Goal: Information Seeking & Learning: Learn about a topic

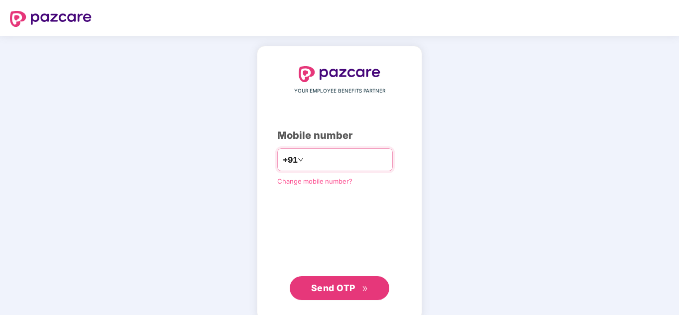
click at [326, 166] on input "number" at bounding box center [347, 160] width 82 height 16
type input "**********"
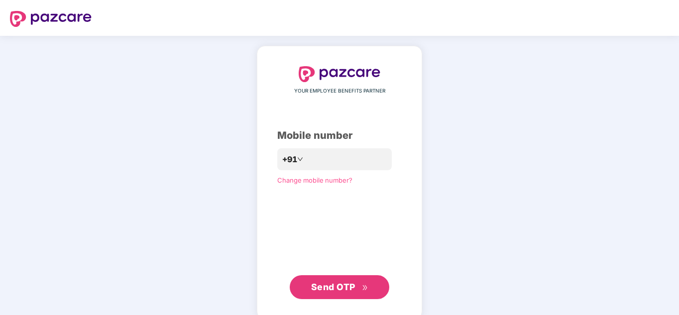
click at [339, 294] on button "Send OTP" at bounding box center [340, 287] width 100 height 24
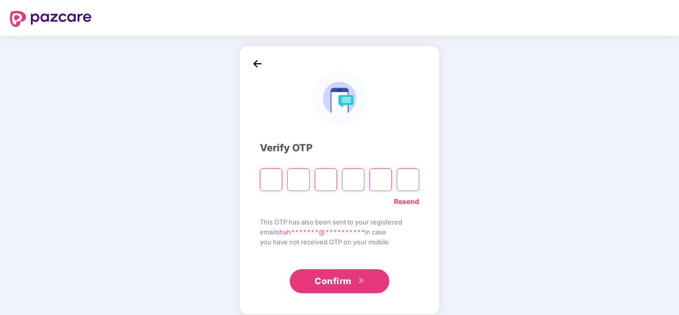
type input "*"
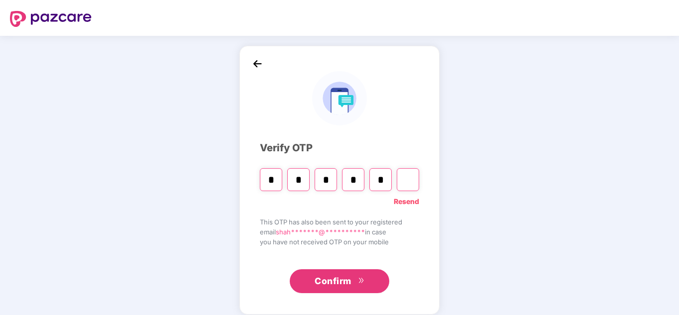
type input "*"
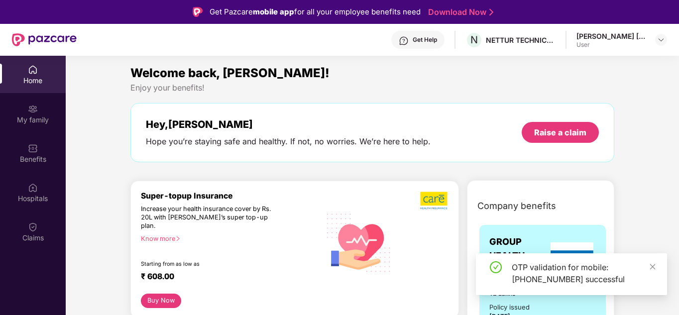
click at [658, 269] on div "OTP validation for mobile: [PHONE_NUMBER] successful" at bounding box center [571, 274] width 191 height 42
click at [48, 120] on div "My family" at bounding box center [33, 120] width 66 height 10
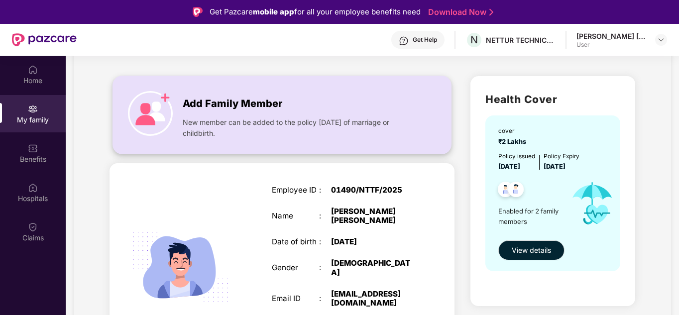
scroll to position [100, 0]
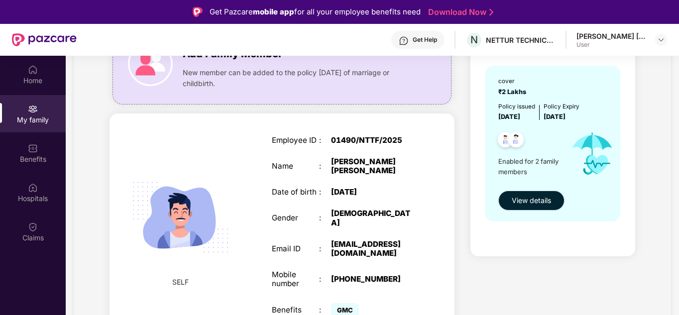
click at [554, 197] on button "View details" at bounding box center [531, 201] width 66 height 20
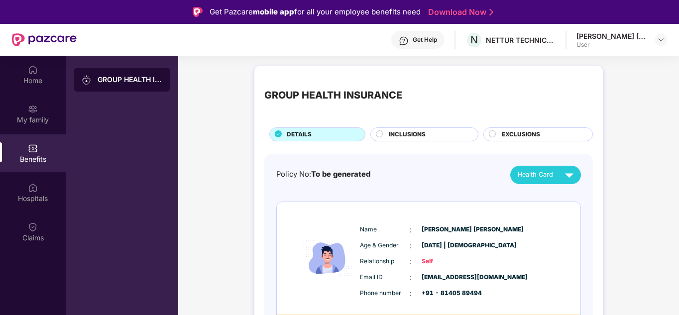
click at [437, 135] on div "INCLUSIONS" at bounding box center [428, 135] width 89 height 11
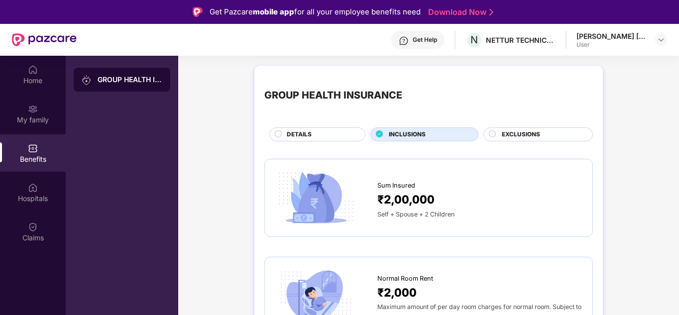
click at [549, 129] on div "EXCLUSIONS" at bounding box center [539, 134] width 110 height 14
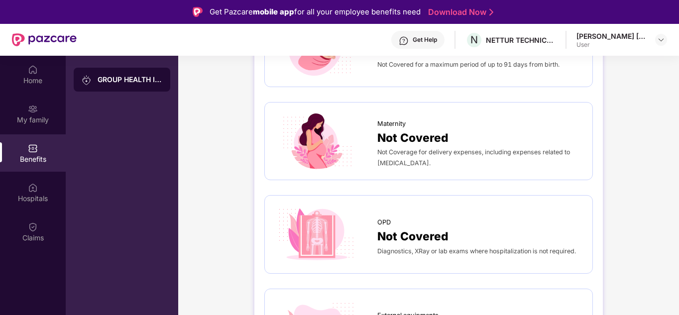
scroll to position [100, 0]
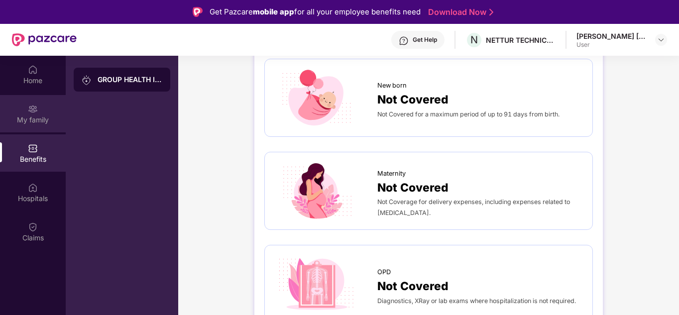
click at [40, 115] on div "My family" at bounding box center [33, 120] width 66 height 10
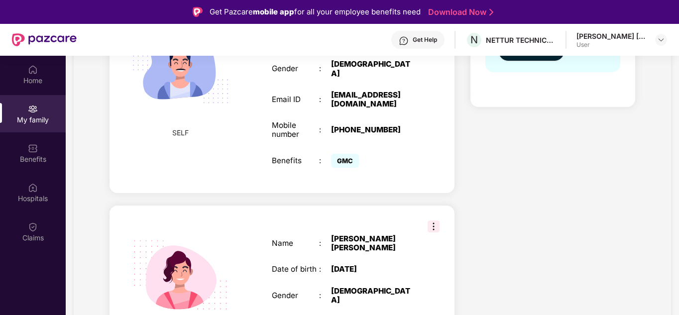
scroll to position [275, 0]
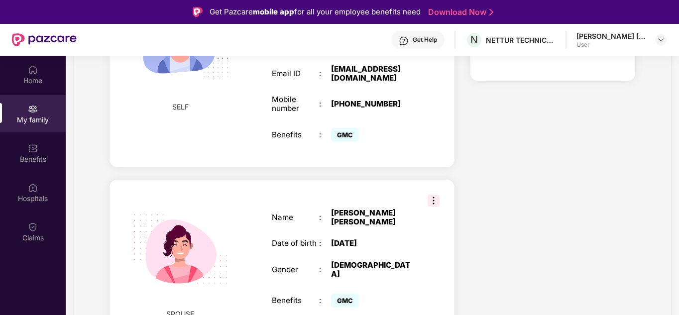
click at [436, 195] on img at bounding box center [434, 201] width 12 height 12
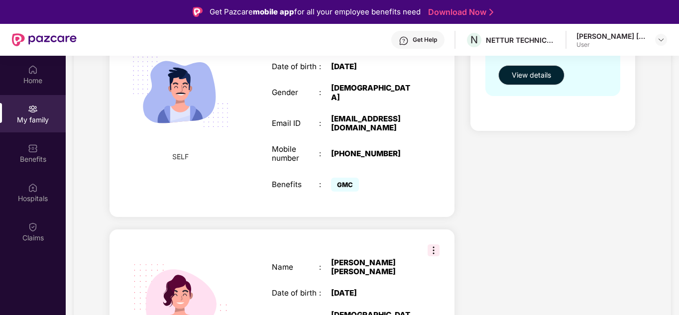
scroll to position [76, 0]
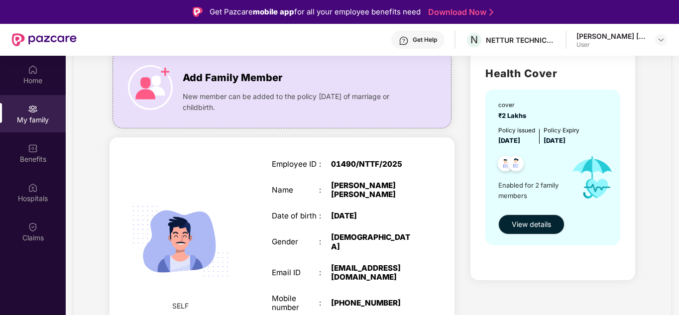
click at [379, 180] on div "Employee ID : 01490/NTTF/2025 Name : [PERSON_NAME] [PERSON_NAME] Date of birth …" at bounding box center [343, 251] width 163 height 209
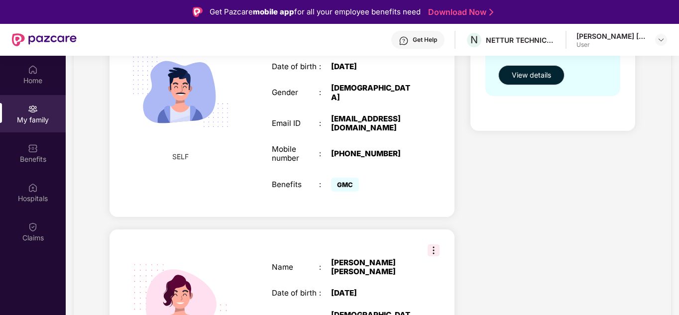
scroll to position [275, 0]
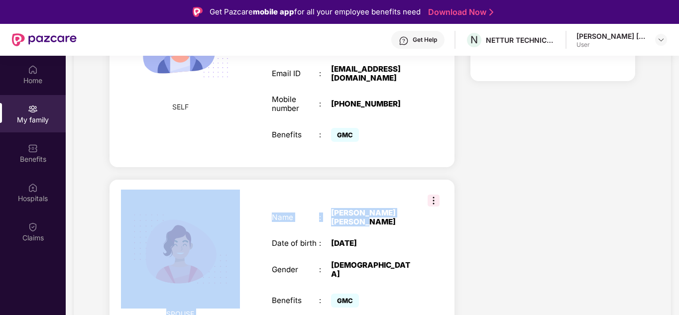
drag, startPoint x: 353, startPoint y: 221, endPoint x: 180, endPoint y: 191, distance: 175.4
click at [180, 191] on div "SPOUSE Name : [PERSON_NAME] [PERSON_NAME] Date of birth : [DEMOGRAPHIC_DATA] Ge…" at bounding box center [282, 260] width 345 height 160
click at [194, 219] on img at bounding box center [180, 249] width 119 height 119
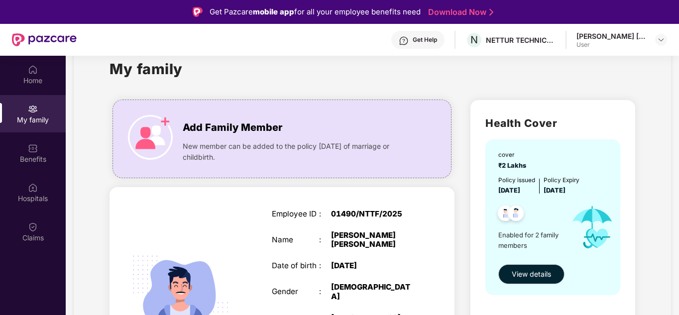
click at [216, 274] on img at bounding box center [180, 291] width 119 height 119
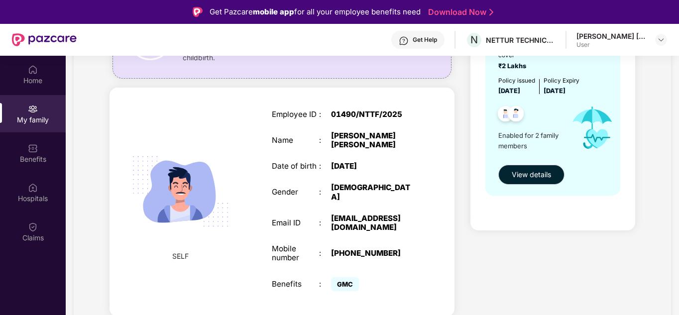
scroll to position [275, 0]
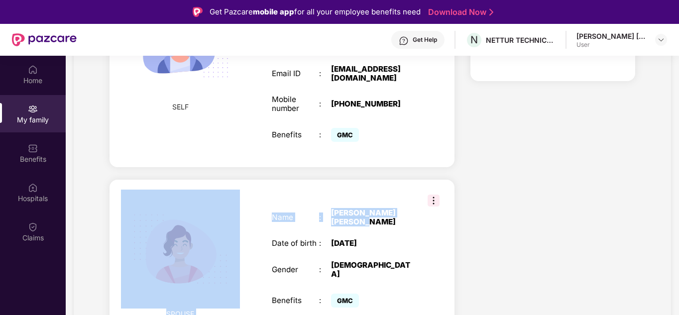
click at [450, 180] on div "SPOUSE Name : [PERSON_NAME] [PERSON_NAME] Date of birth : [DEMOGRAPHIC_DATA] Ge…" at bounding box center [282, 260] width 345 height 160
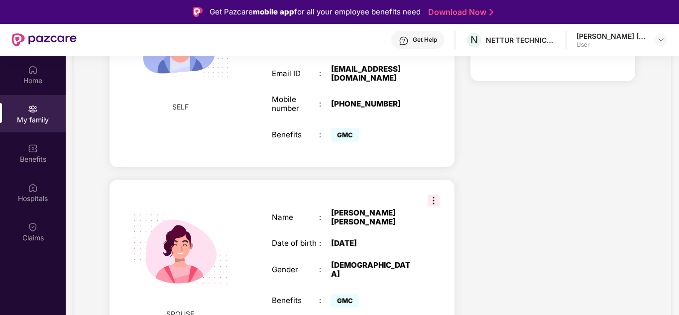
scroll to position [56, 0]
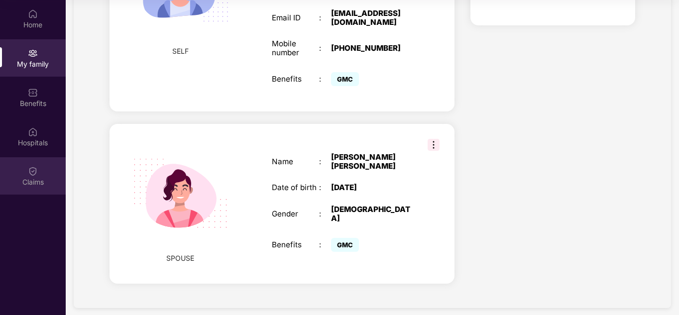
click at [8, 184] on div "Claims" at bounding box center [33, 182] width 66 height 10
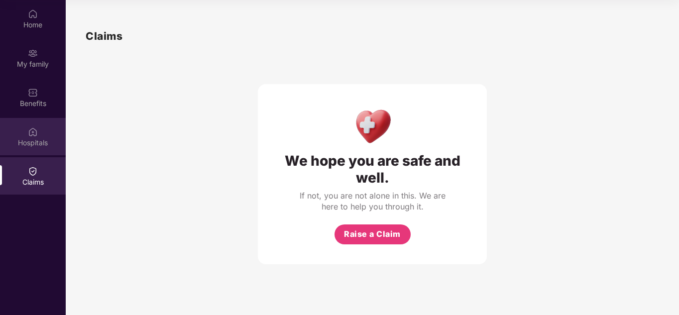
click at [32, 133] on img at bounding box center [33, 132] width 10 height 10
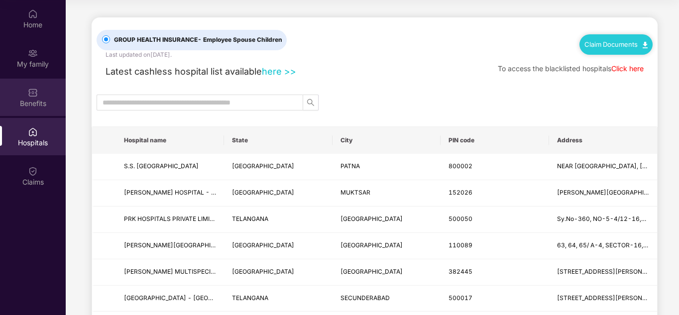
click at [51, 115] on div "Benefits" at bounding box center [33, 97] width 66 height 37
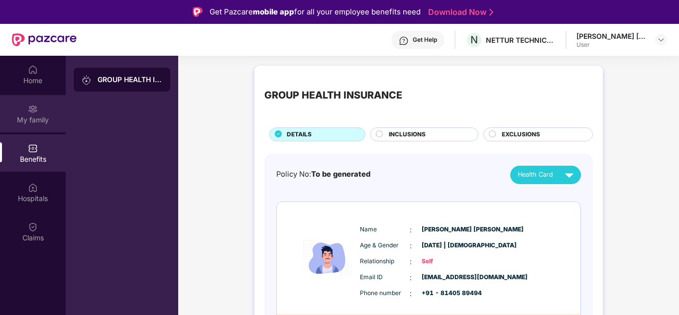
click at [39, 121] on div "My family" at bounding box center [33, 120] width 66 height 10
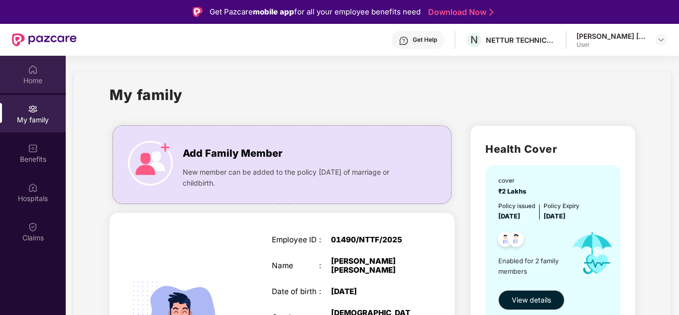
click at [46, 76] on div "Home" at bounding box center [33, 81] width 66 height 10
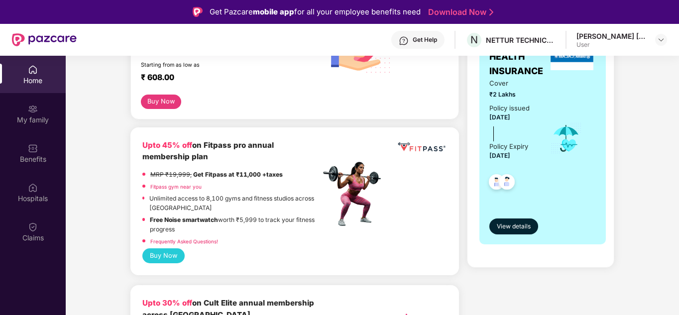
scroll to position [149, 0]
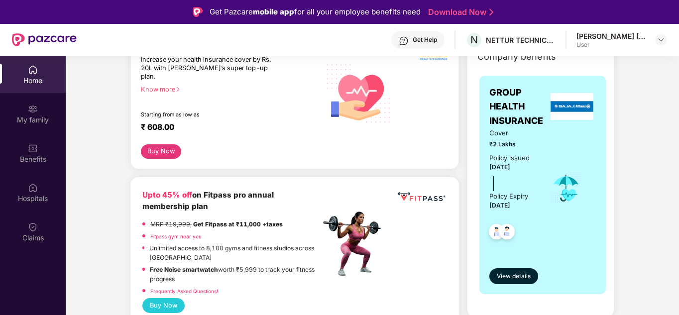
click at [643, 45] on div "User" at bounding box center [612, 45] width 70 height 8
click at [660, 44] on div at bounding box center [661, 40] width 12 height 12
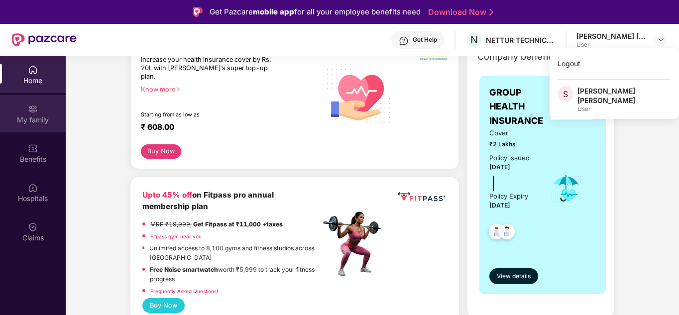
click at [37, 123] on div "My family" at bounding box center [33, 120] width 66 height 10
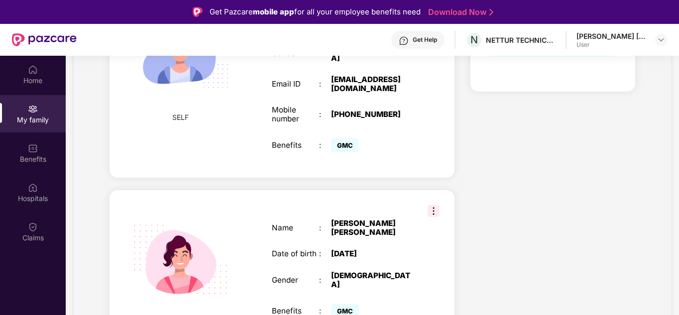
scroll to position [275, 0]
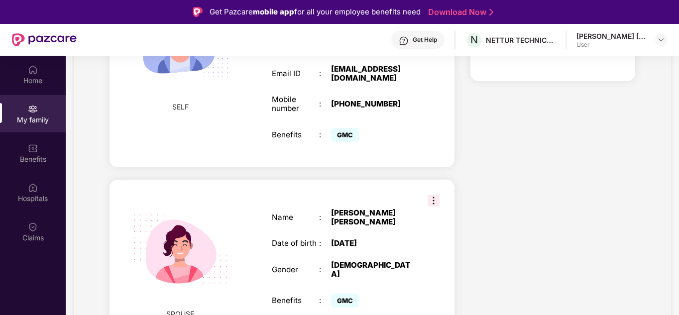
click at [616, 39] on div "[PERSON_NAME] [PERSON_NAME]" at bounding box center [612, 35] width 70 height 9
click at [661, 41] on img at bounding box center [661, 40] width 8 height 8
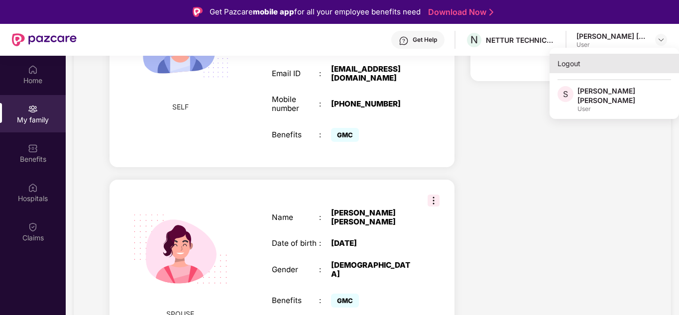
click at [566, 62] on div "Logout" at bounding box center [614, 63] width 129 height 19
